Goal: Transaction & Acquisition: Purchase product/service

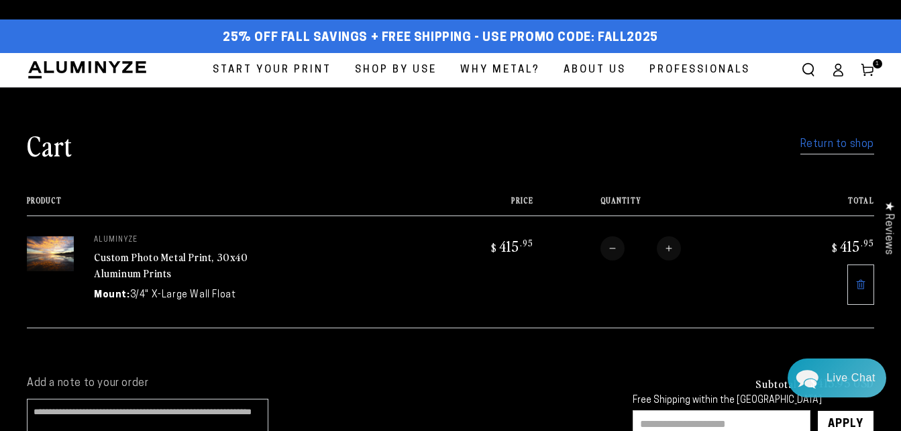
click at [849, 149] on link "Return to shop" at bounding box center [838, 144] width 74 height 19
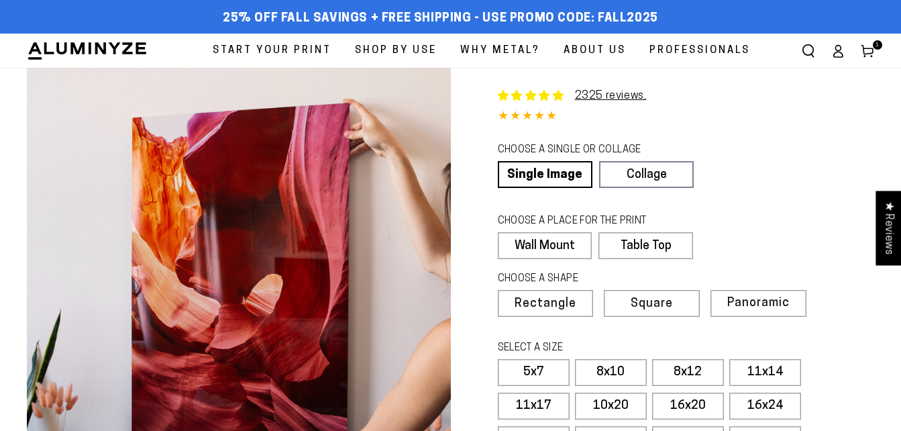
select select "**********"
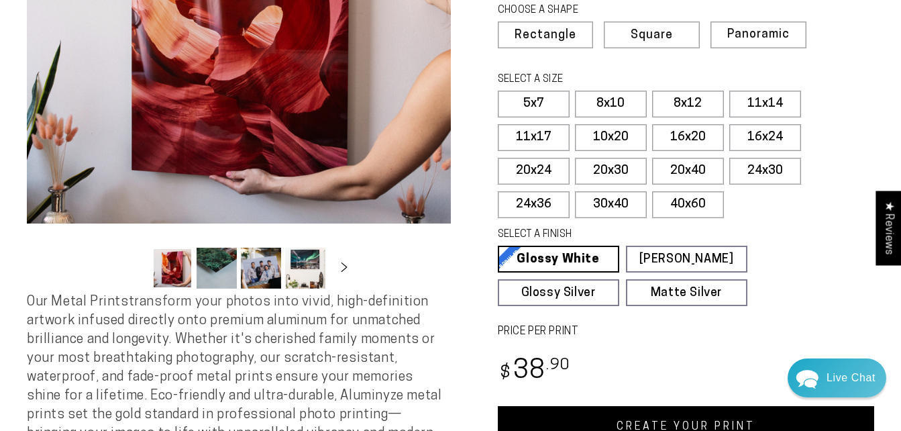
scroll to position [268, 0]
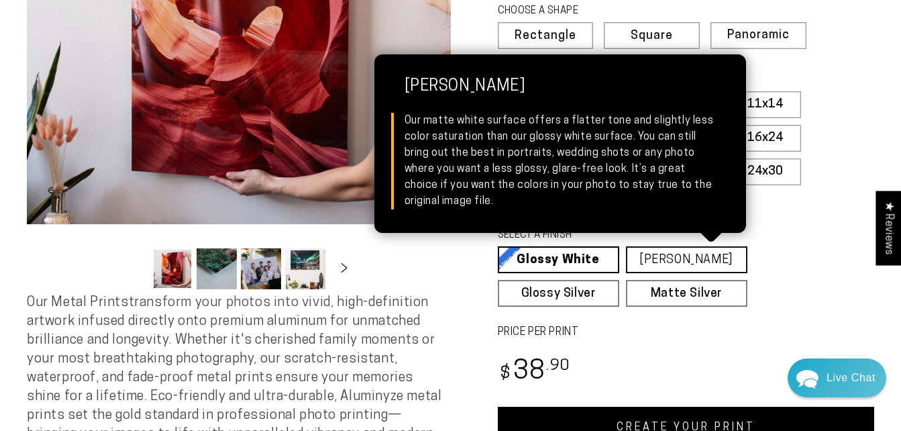
click at [677, 260] on link "[PERSON_NAME] Matte White Our matte white surface offers a flatter tone and sli…" at bounding box center [686, 259] width 121 height 27
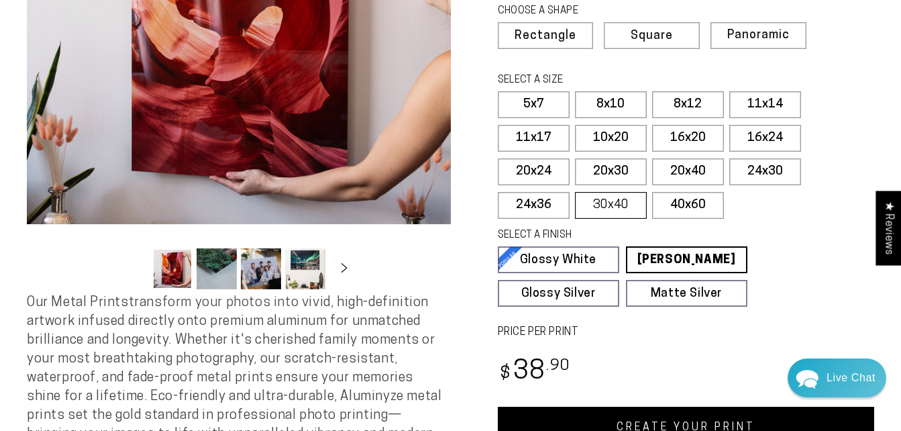
click at [609, 197] on label "30x40" at bounding box center [611, 205] width 72 height 27
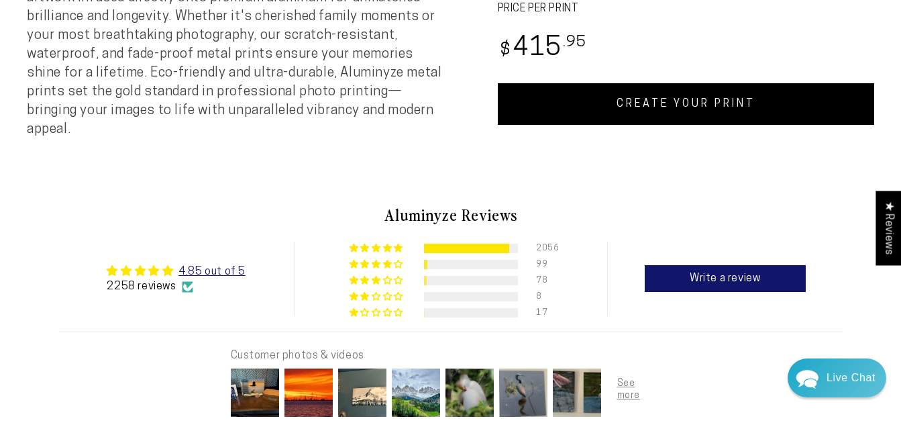
scroll to position [609, 0]
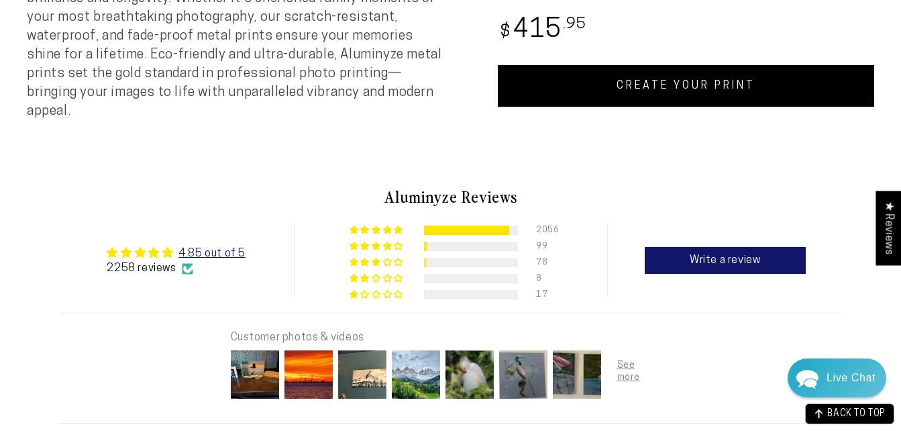
click at [687, 89] on link "CREATE YOUR PRINT" at bounding box center [686, 86] width 377 height 42
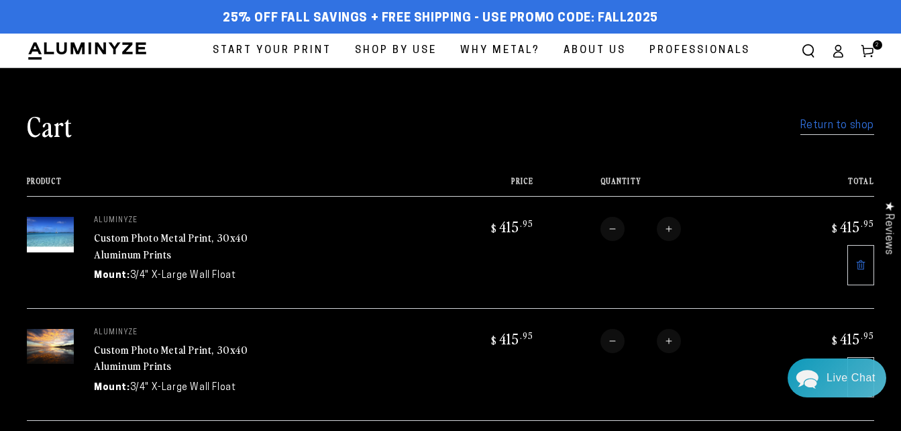
click at [51, 229] on img at bounding box center [50, 235] width 47 height 36
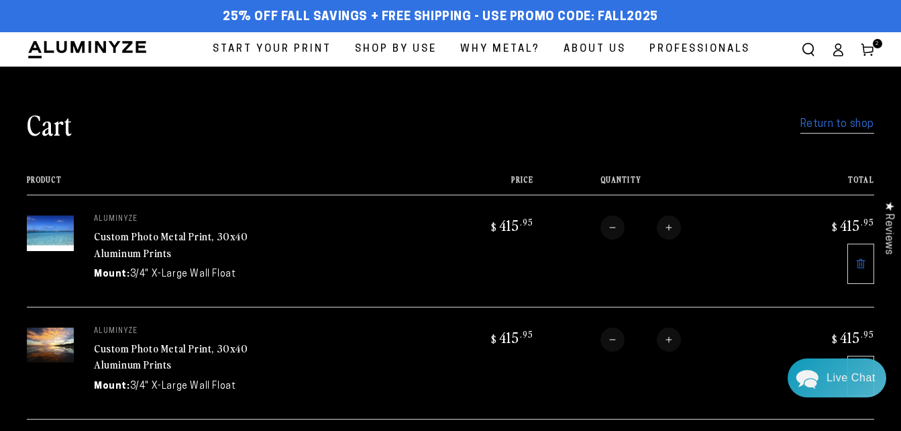
click at [149, 239] on link "Custom Photo Metal Print, 30x40 Aluminum Prints" at bounding box center [171, 244] width 154 height 32
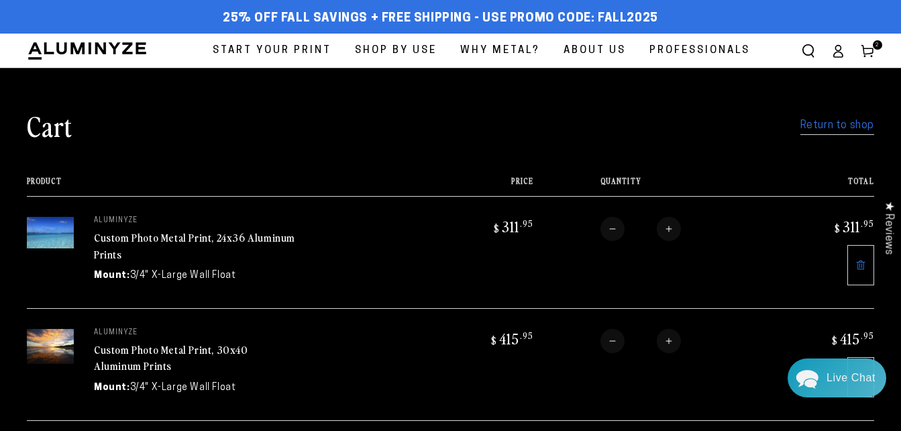
click at [48, 343] on img at bounding box center [50, 347] width 47 height 36
click at [116, 352] on link "Custom Photo Metal Print, 30x40 Aluminum Prints" at bounding box center [171, 358] width 154 height 32
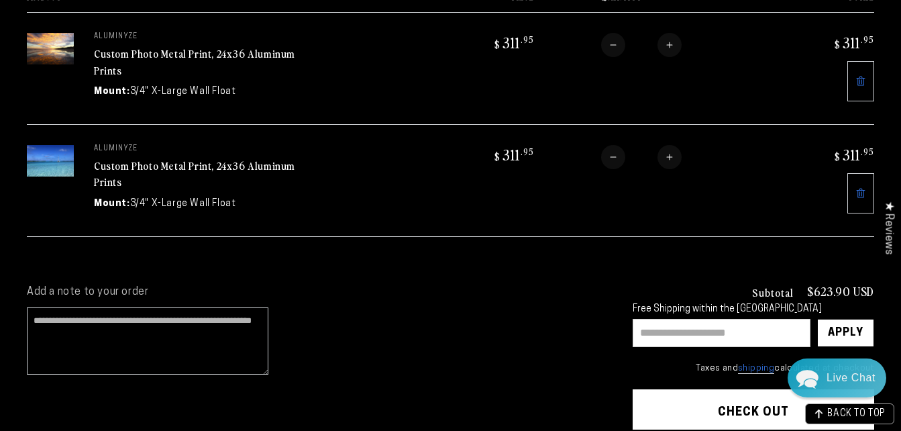
scroll to position [183, 0]
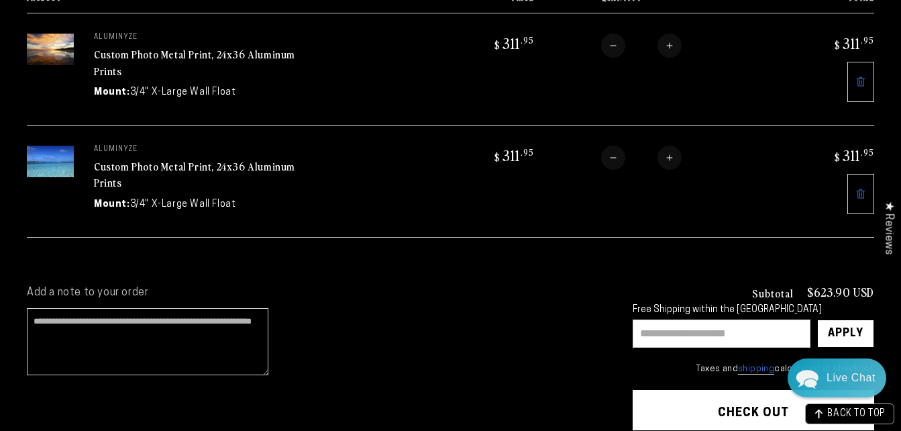
click at [646, 330] on input "text" at bounding box center [722, 333] width 178 height 28
type input "********"
click at [852, 334] on div "Apply" at bounding box center [846, 333] width 36 height 27
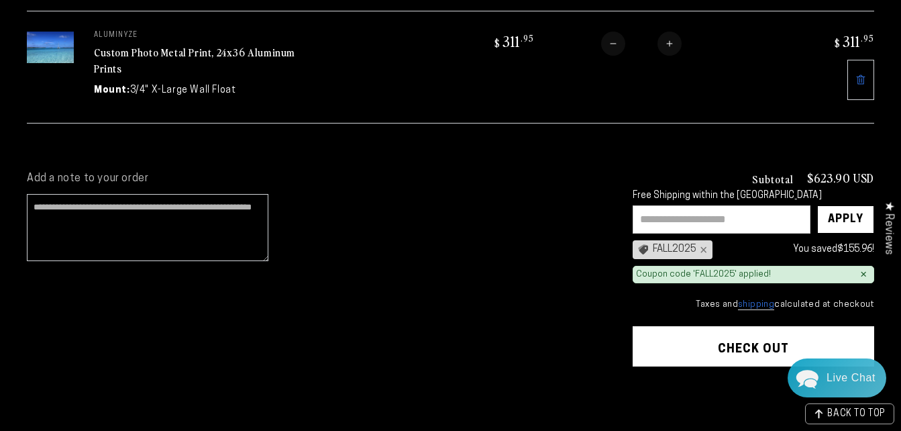
scroll to position [299, 0]
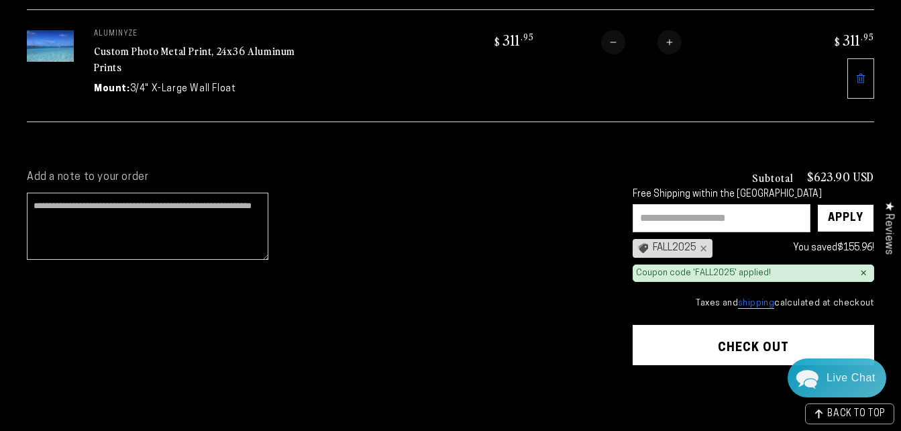
click at [733, 221] on input "text" at bounding box center [722, 218] width 178 height 28
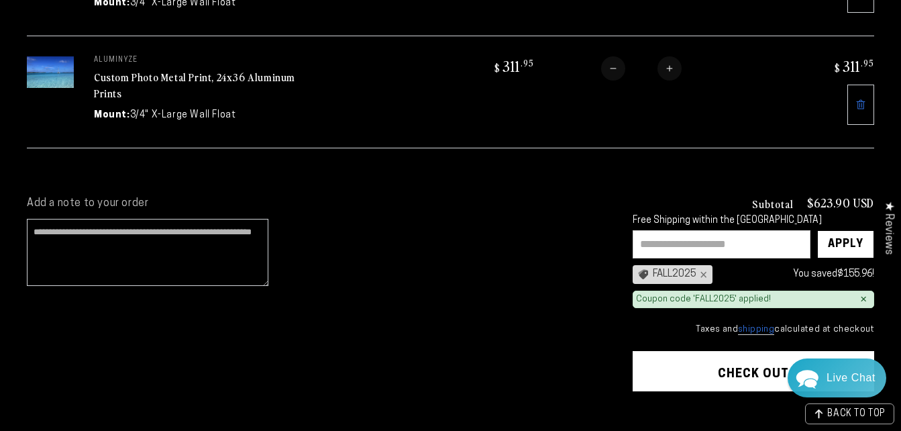
scroll to position [274, 0]
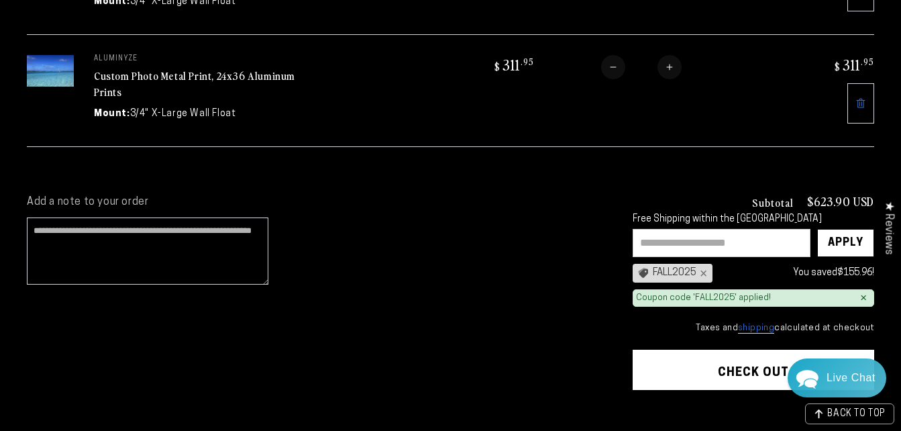
click at [739, 293] on div "Coupon code 'FALL2025' applied!" at bounding box center [703, 298] width 135 height 11
click at [763, 379] on button "Check out" at bounding box center [754, 370] width 242 height 40
